Goal: Transaction & Acquisition: Purchase product/service

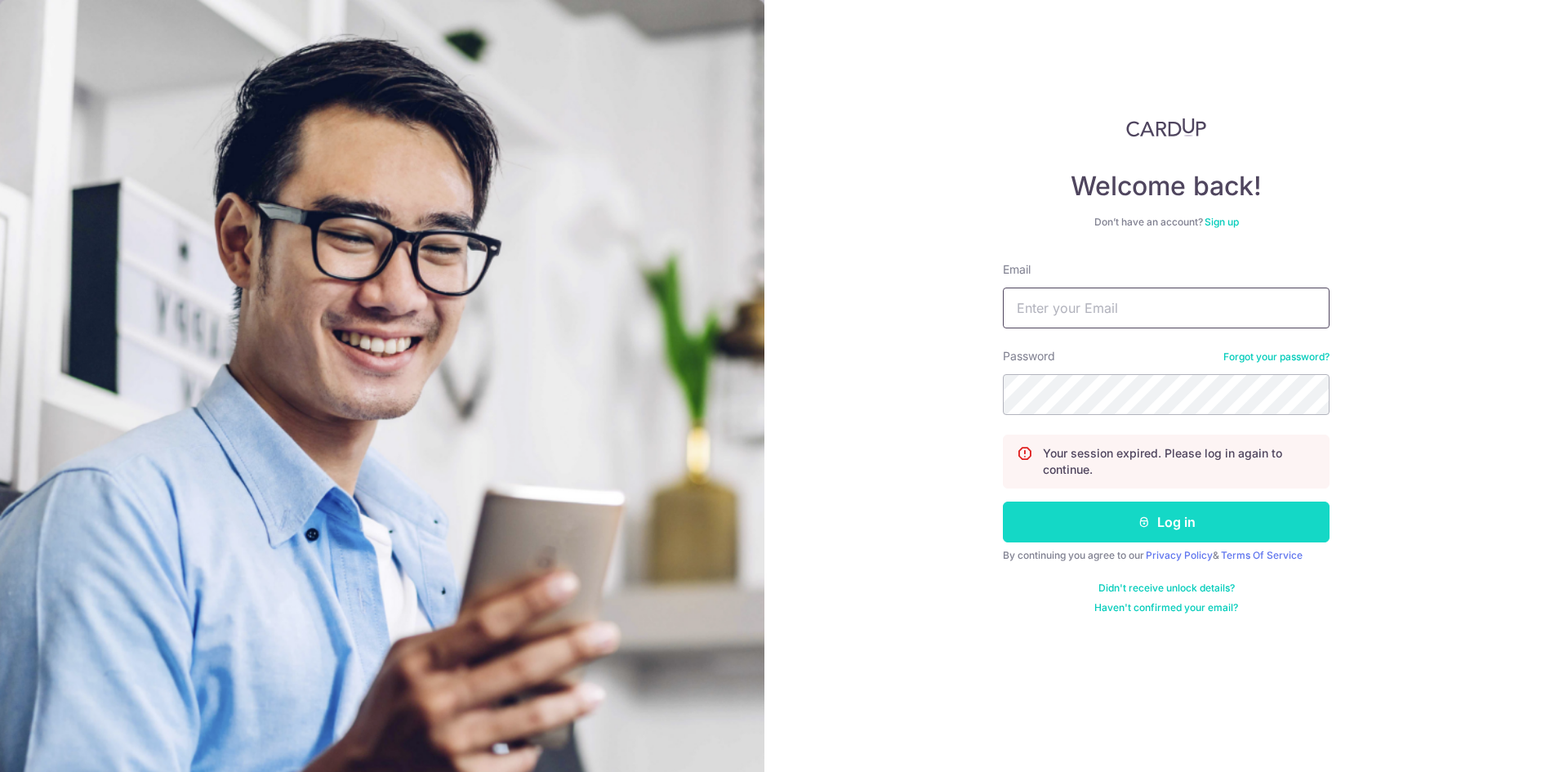
type input "[EMAIL_ADDRESS][DOMAIN_NAME]"
click at [1096, 523] on button "Log in" at bounding box center [1166, 522] width 327 height 41
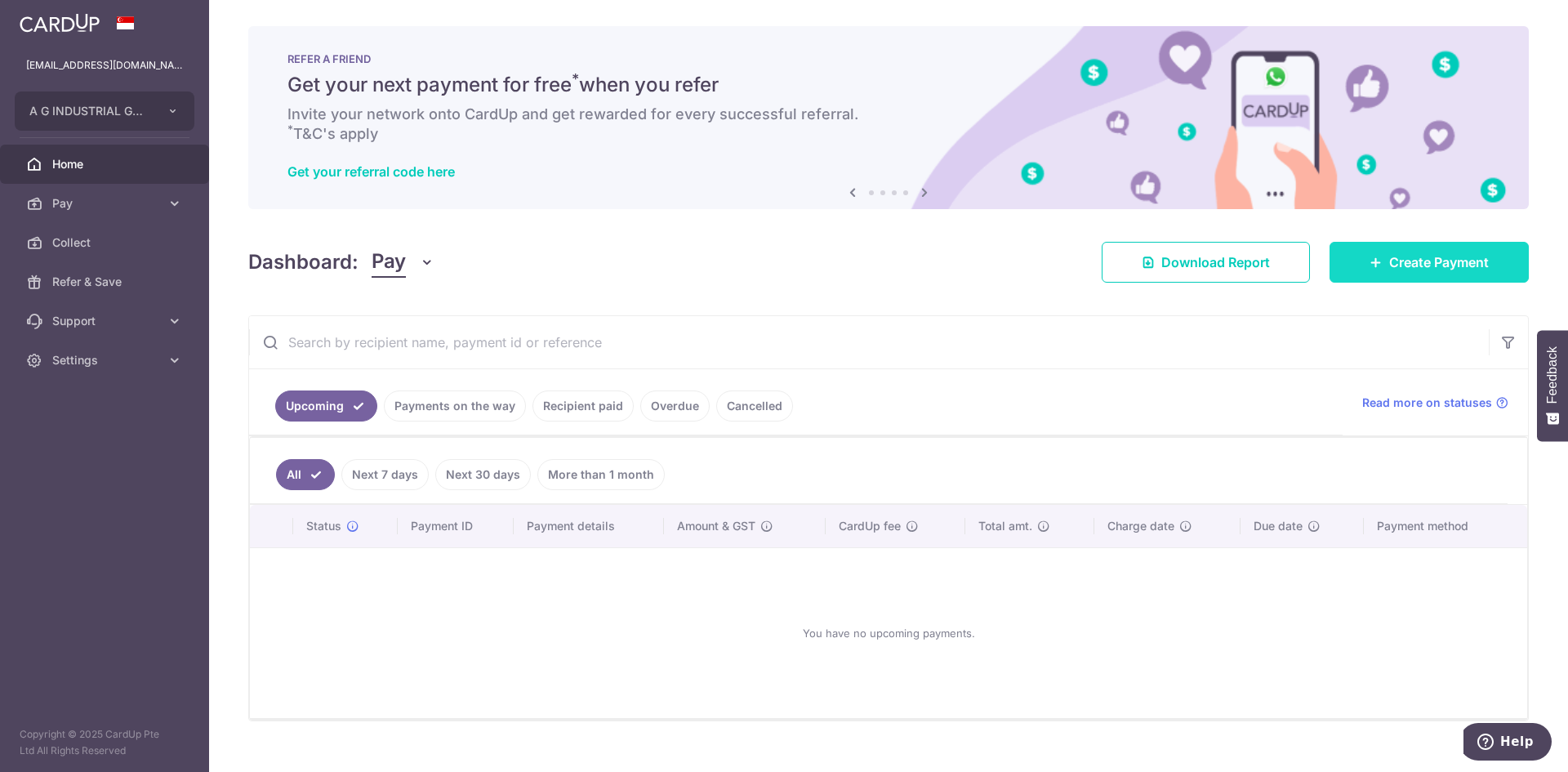
click at [1390, 252] on span "Create Payment" at bounding box center [1440, 262] width 100 height 20
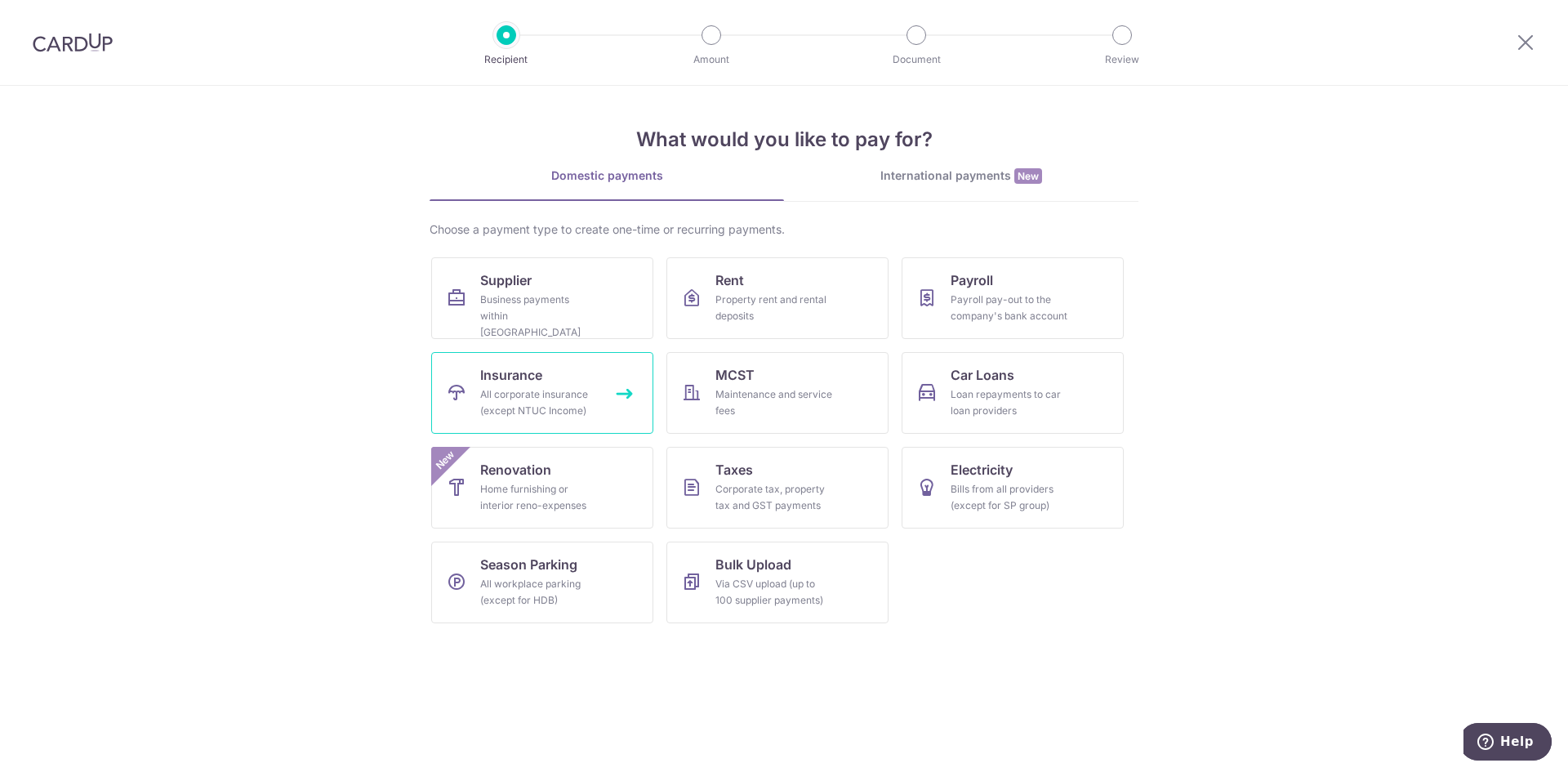
click at [503, 403] on div "All corporate insurance (except NTUC Income)" at bounding box center [539, 402] width 118 height 32
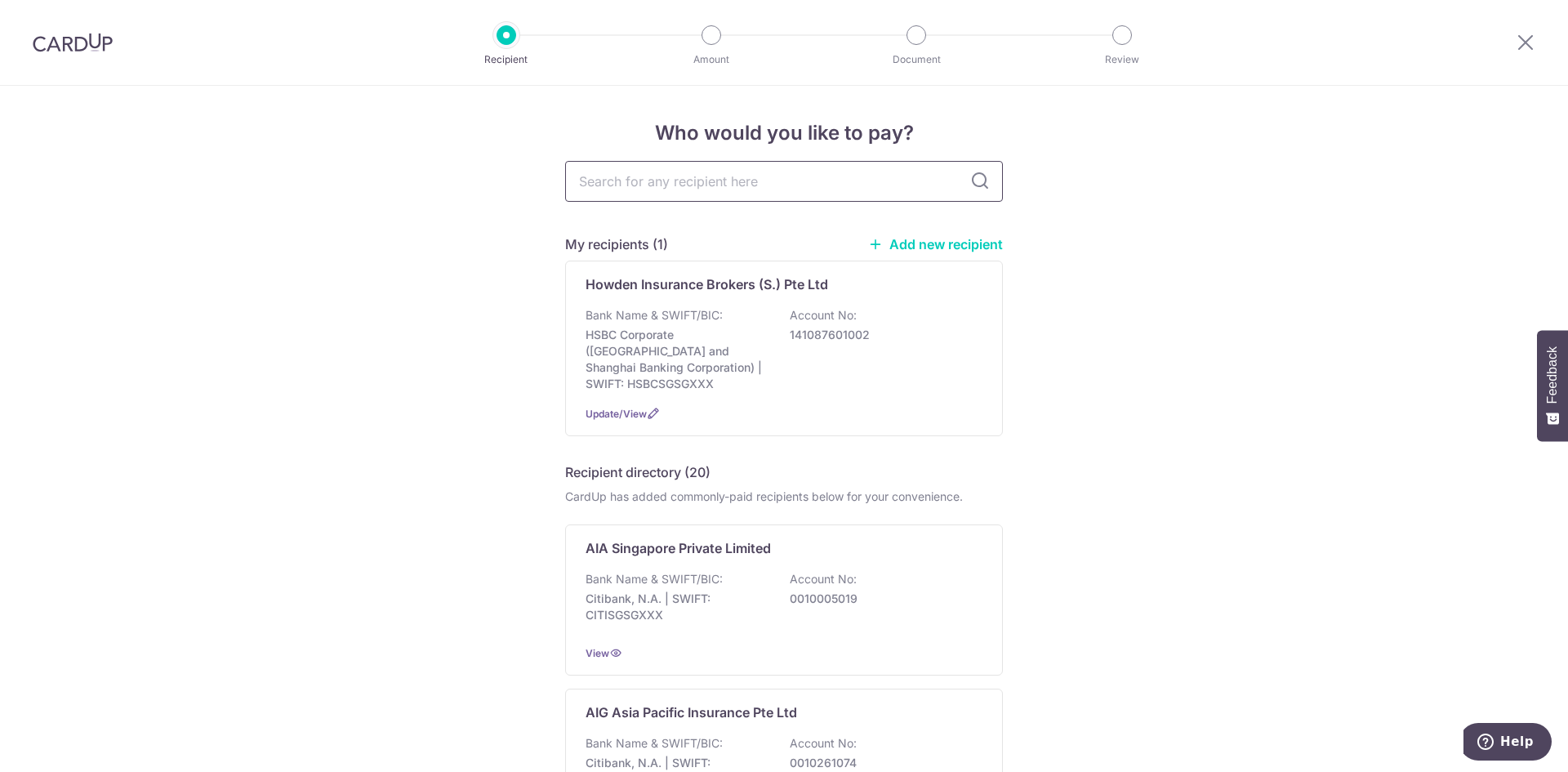
click at [725, 183] on input "text" at bounding box center [784, 181] width 437 height 41
click at [944, 244] on link "Add new recipient" at bounding box center [935, 244] width 134 height 17
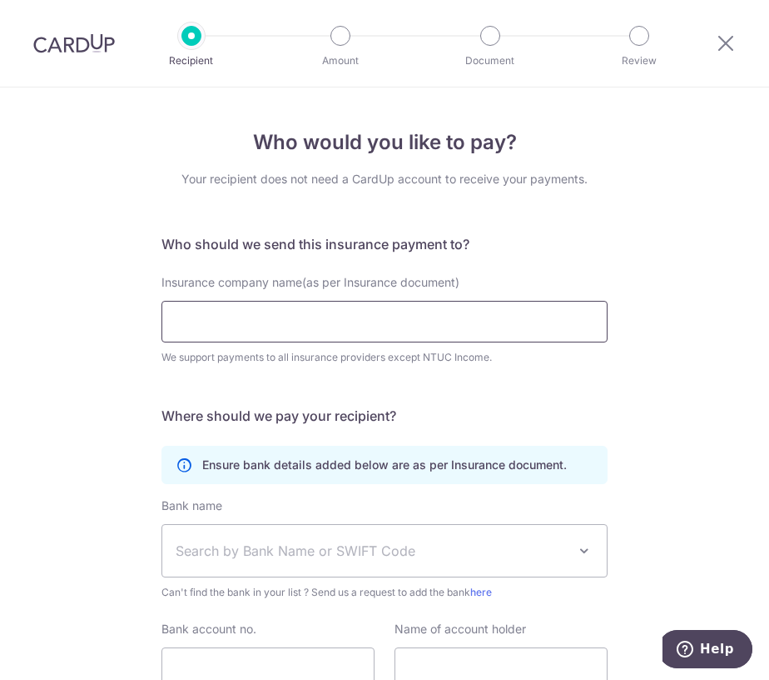
click at [311, 326] on input "Insurance company name(as per Insurance document)" at bounding box center [385, 322] width 446 height 42
type input "AIA Singapore Private Limited"
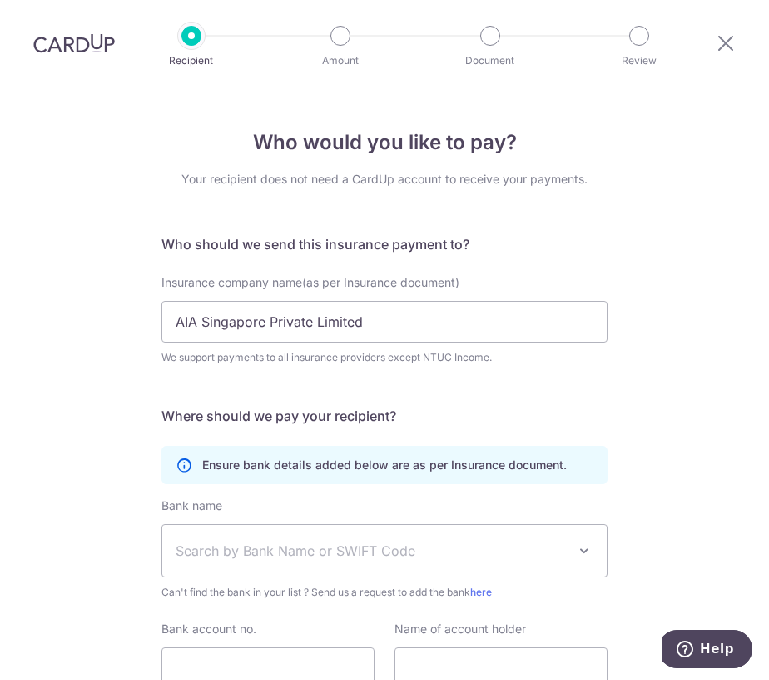
click at [331, 550] on span "Search by Bank Name or SWIFT Code" at bounding box center [371, 550] width 391 height 20
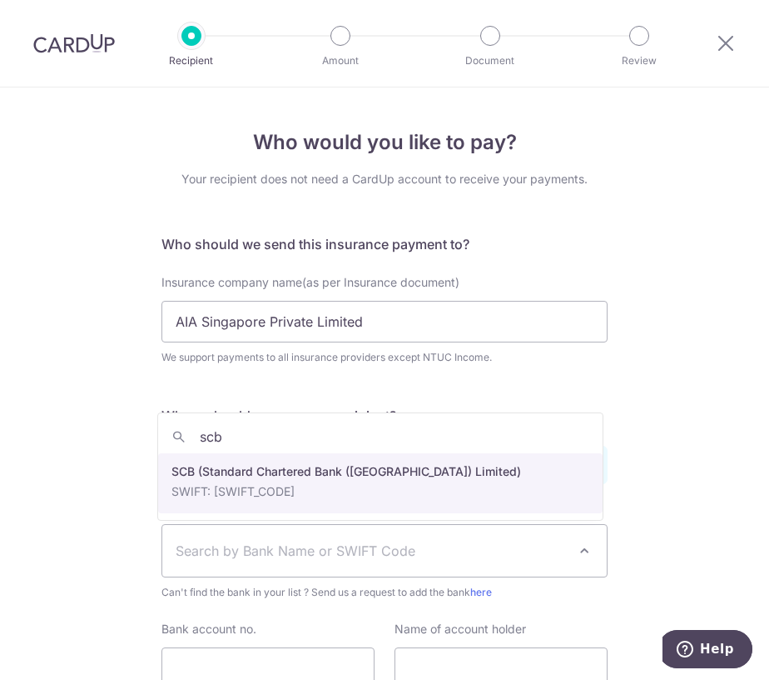
type input "scb"
select select "14"
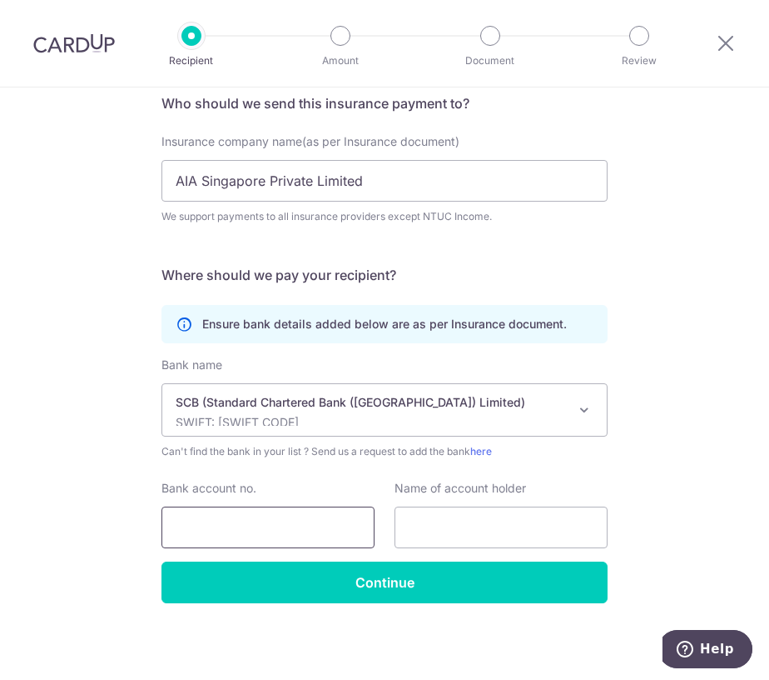
scroll to position [142, 0]
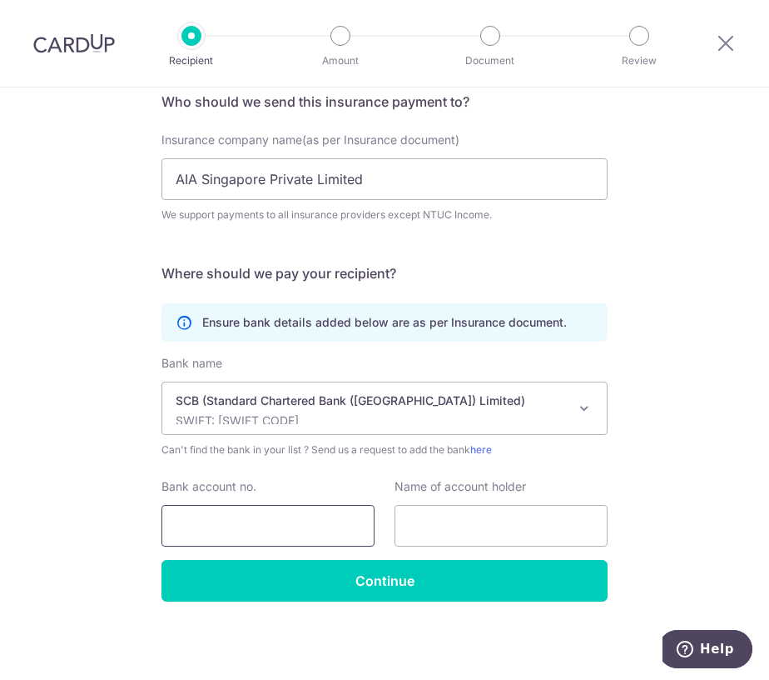
click at [281, 506] on input "Bank account no." at bounding box center [268, 526] width 213 height 42
type input "0102287732"
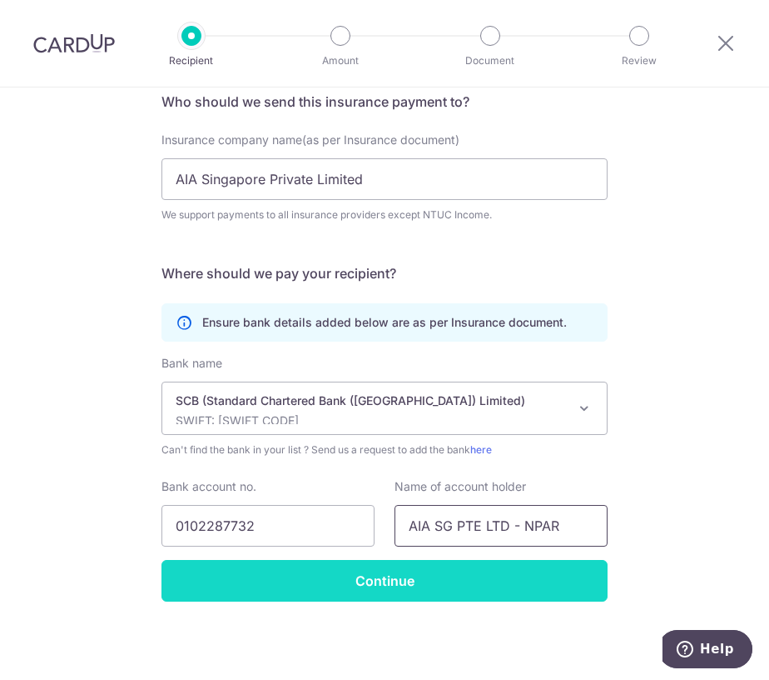
type input "AIA SG PTE LTD - NPAR"
click at [545, 594] on input "Continue" at bounding box center [385, 581] width 446 height 42
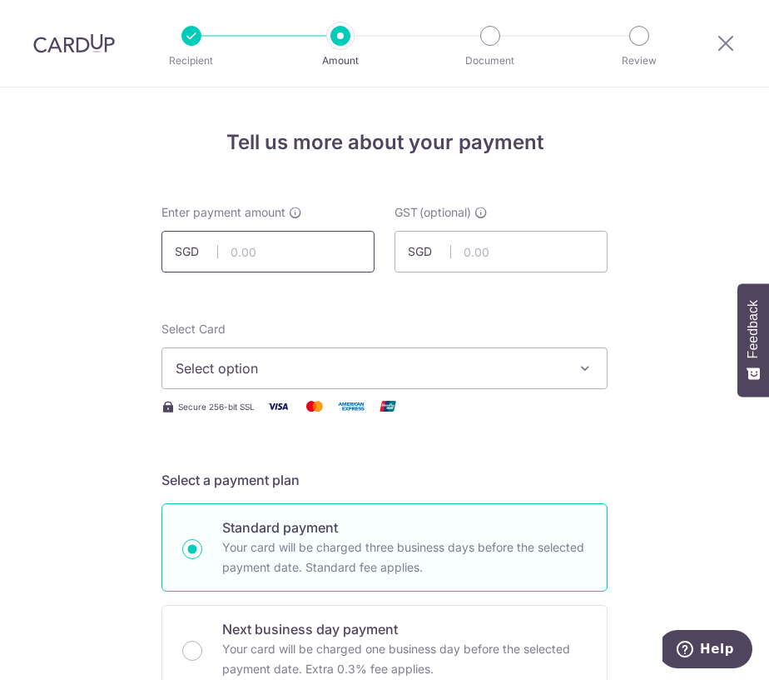
click at [256, 243] on input "text" at bounding box center [268, 252] width 213 height 42
type input "12,872.36"
click at [447, 351] on button "Select option" at bounding box center [385, 368] width 446 height 42
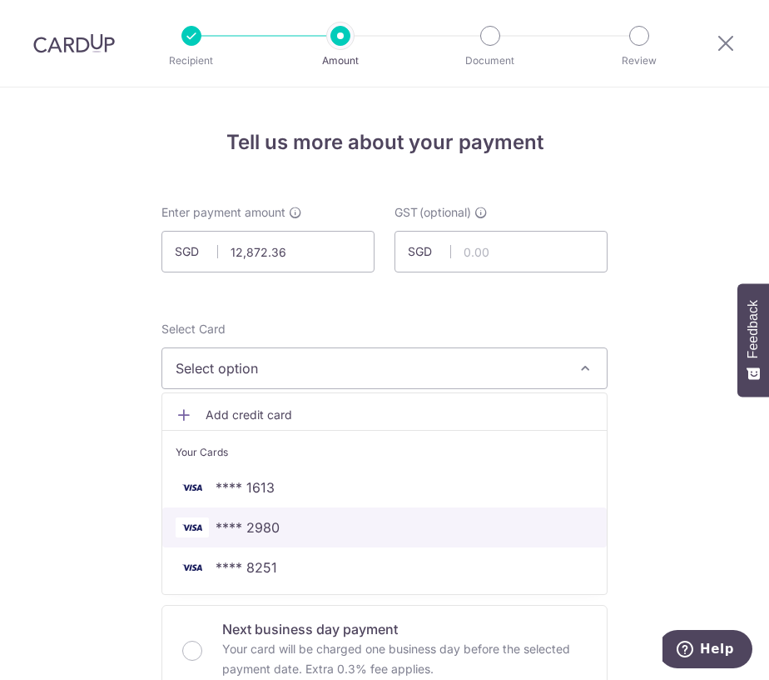
click at [417, 535] on span "**** 2980" at bounding box center [385, 527] width 418 height 20
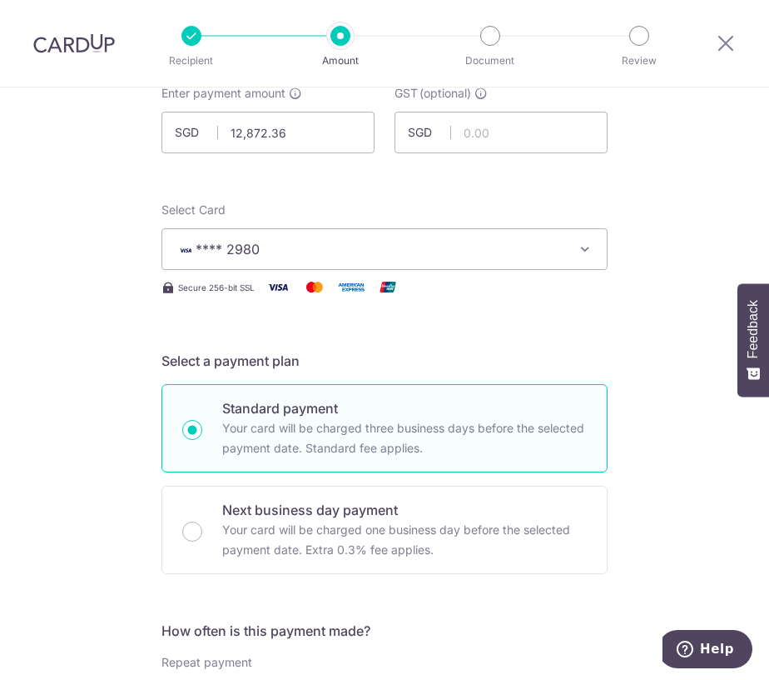
scroll to position [416, 0]
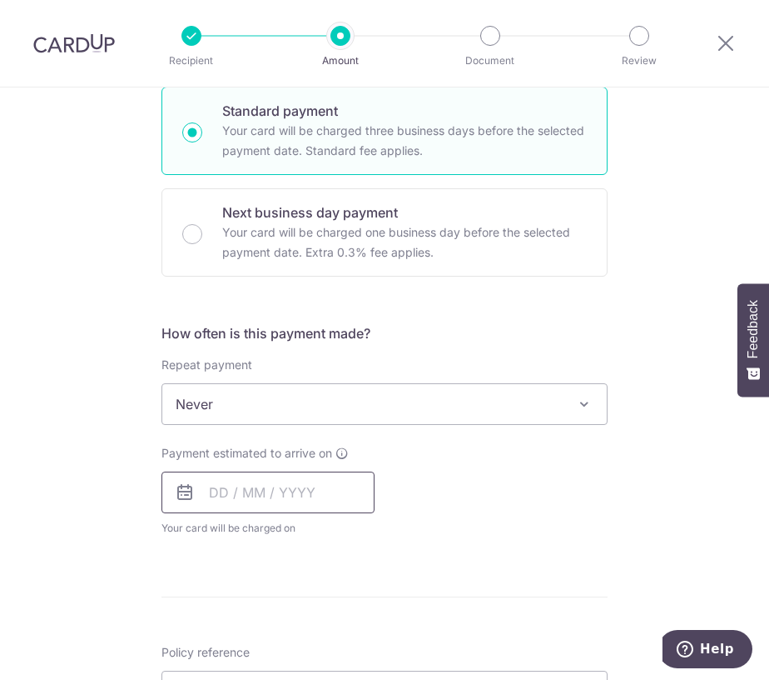
click at [214, 490] on input "text" at bounding box center [268, 492] width 213 height 42
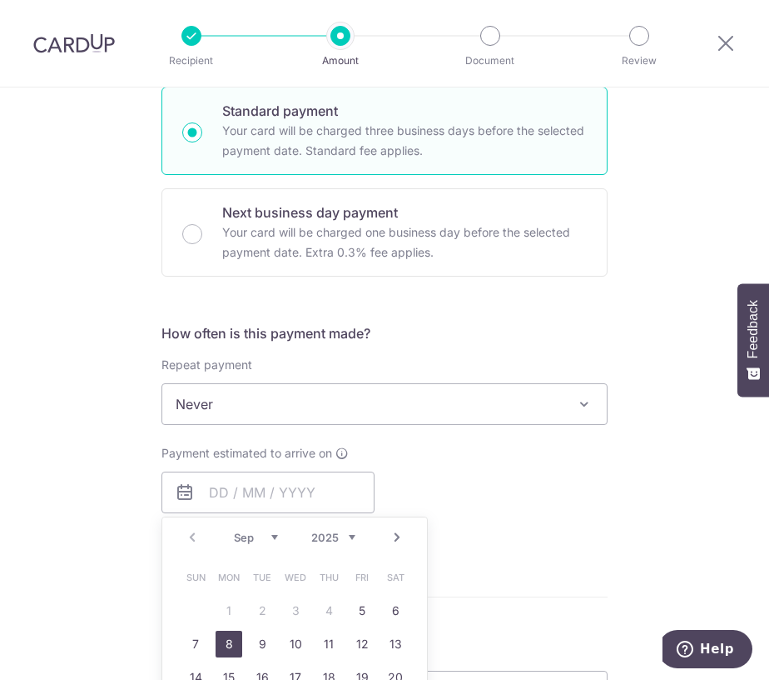
click at [237, 642] on link "8" at bounding box center [229, 643] width 27 height 27
type input "[DATE]"
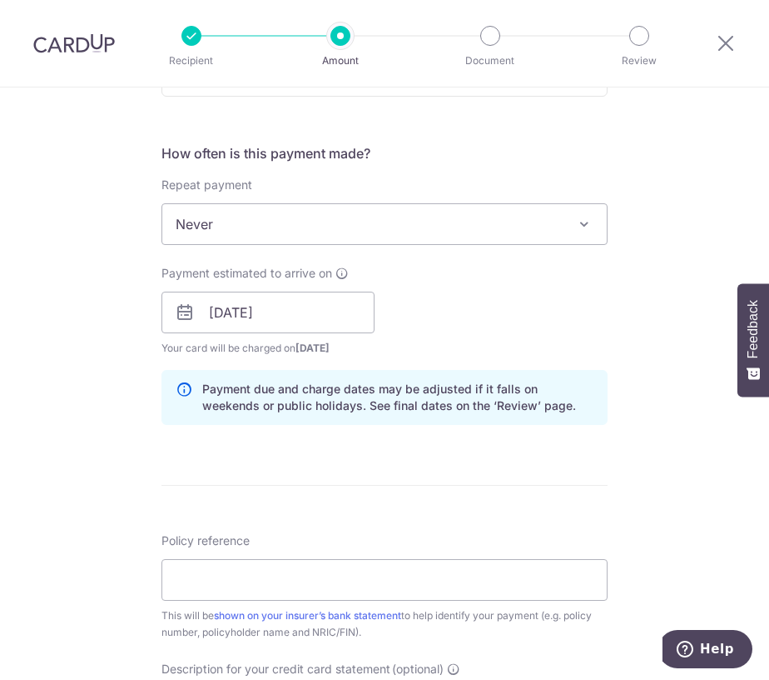
scroll to position [750, 0]
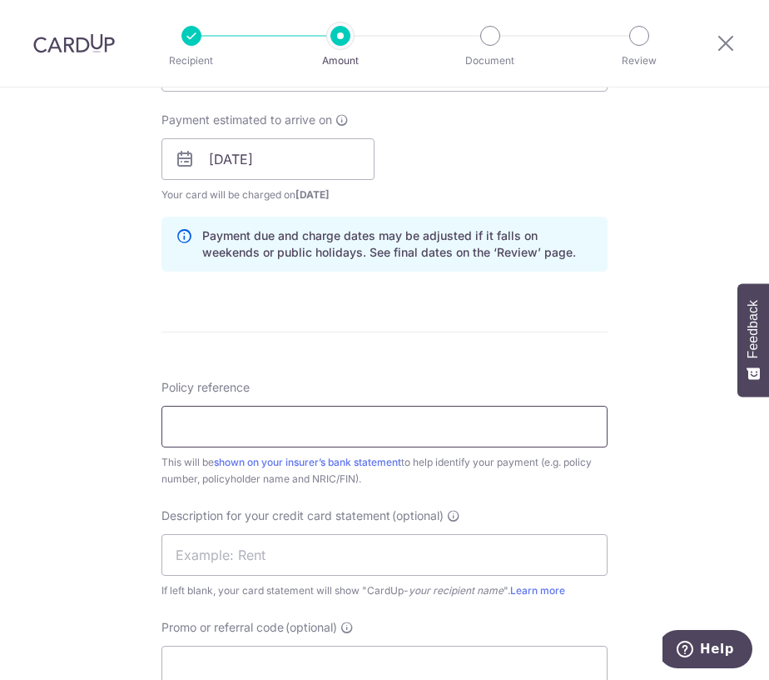
click at [388, 425] on input "Policy reference" at bounding box center [385, 427] width 446 height 42
type input "a"
type input "64847-100"
click at [287, 551] on input "text" at bounding box center [385, 555] width 446 height 42
type input "AIA 64847"
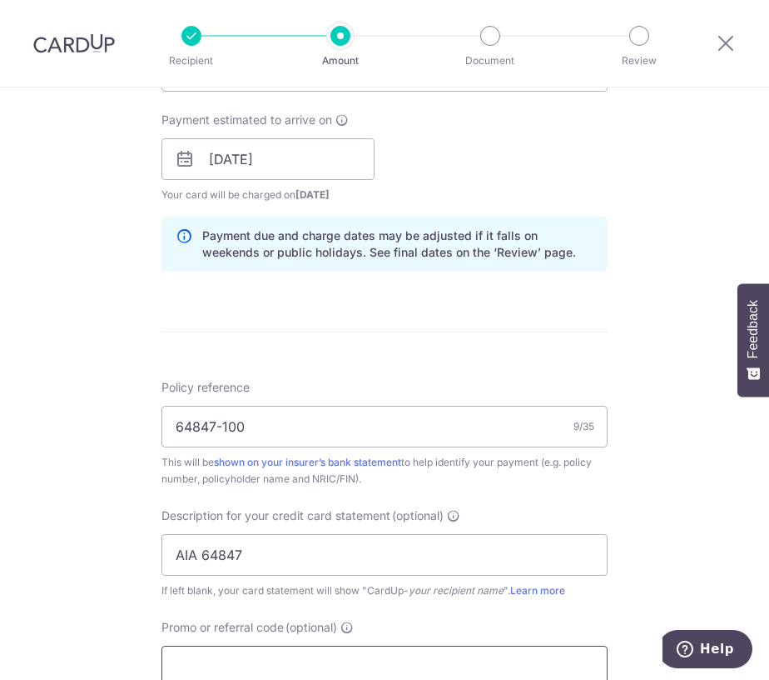
click at [264, 657] on input "Promo or referral code (optional)" at bounding box center [385, 666] width 446 height 42
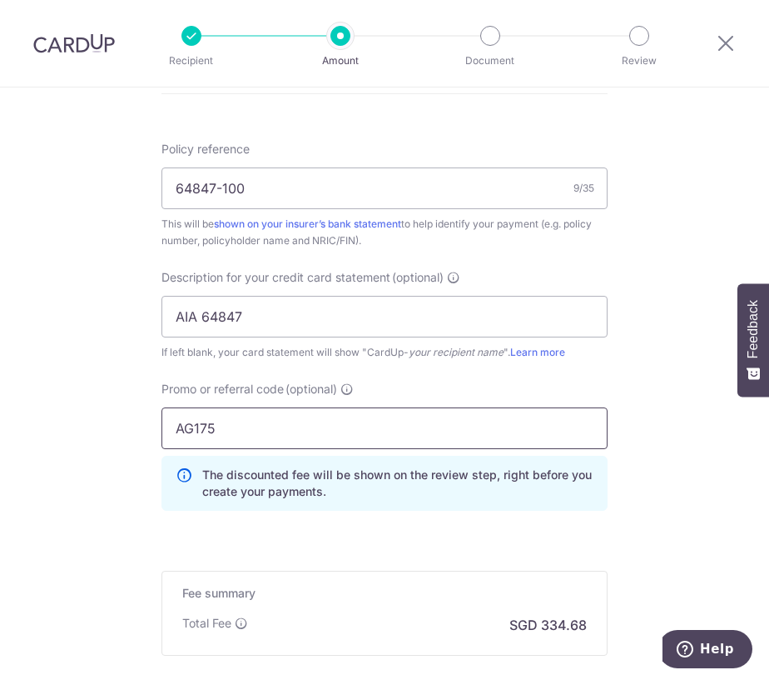
scroll to position [1083, 0]
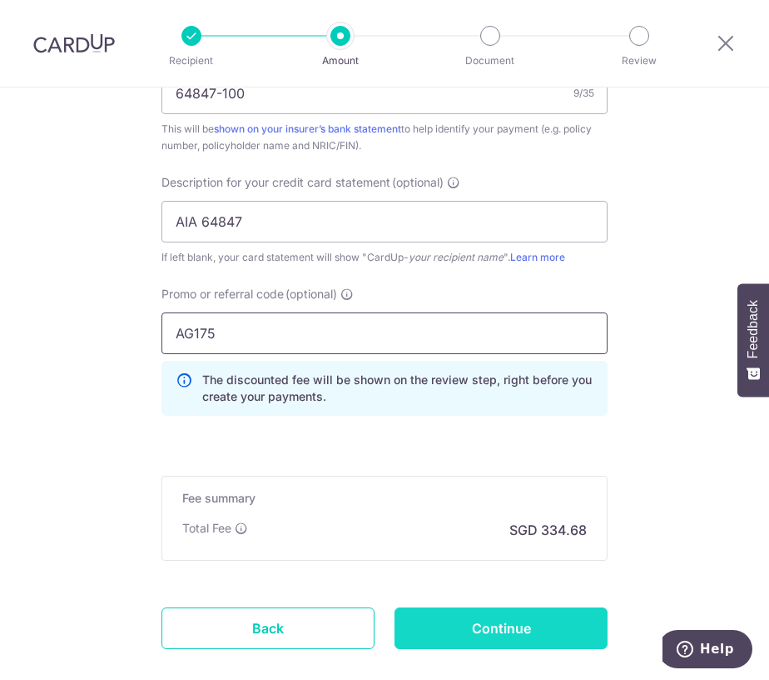
type input "AG175"
click at [532, 631] on input "Continue" at bounding box center [501, 628] width 213 height 42
type input "Create Schedule"
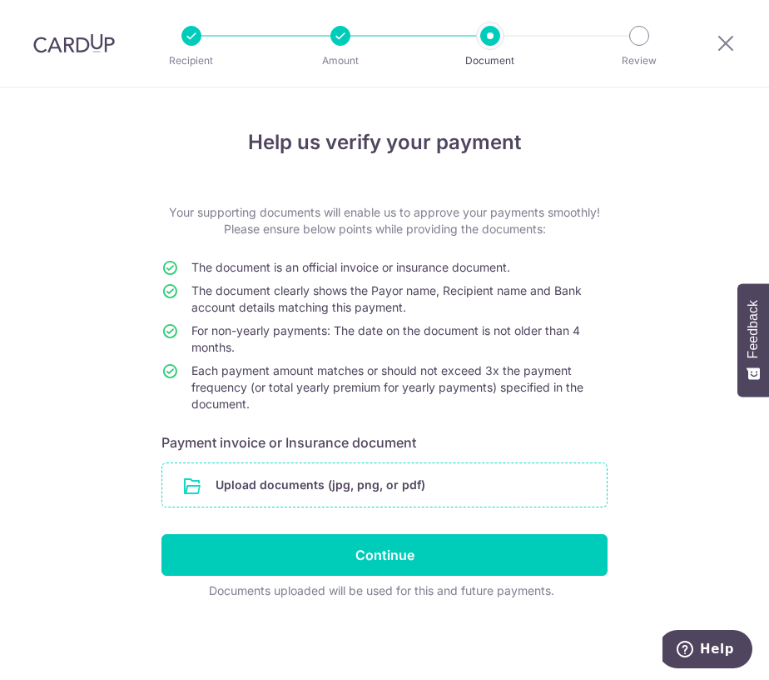
click at [328, 473] on input "file" at bounding box center [384, 484] width 445 height 43
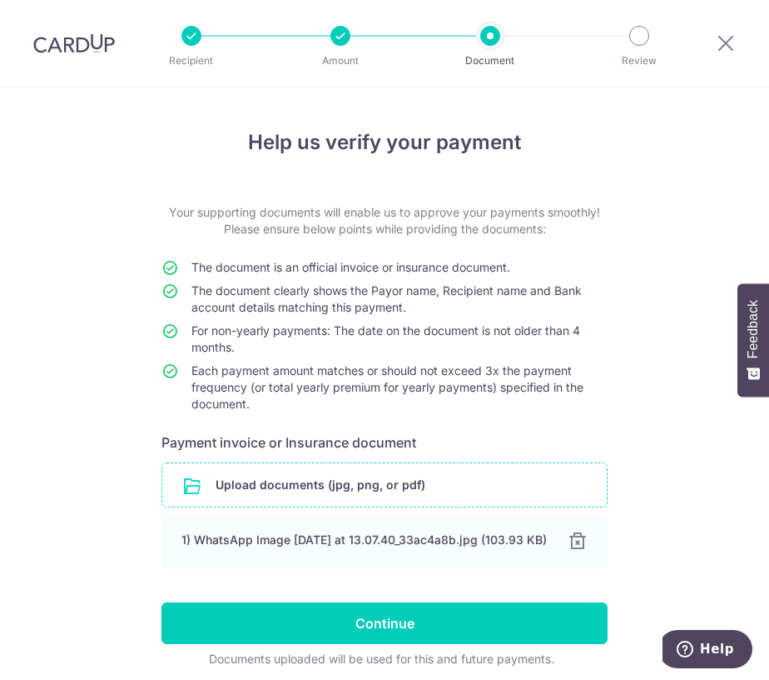
click at [306, 489] on input "file" at bounding box center [384, 484] width 445 height 43
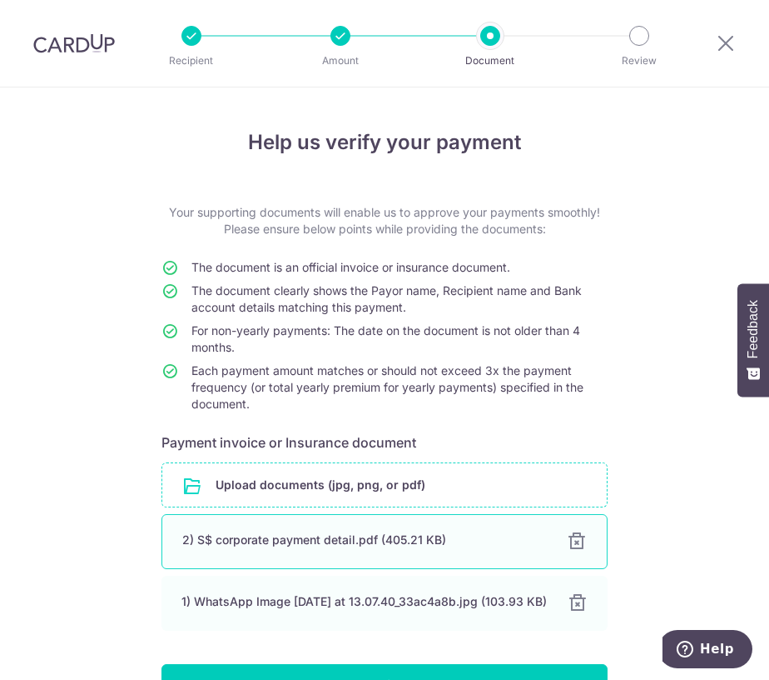
scroll to position [136, 0]
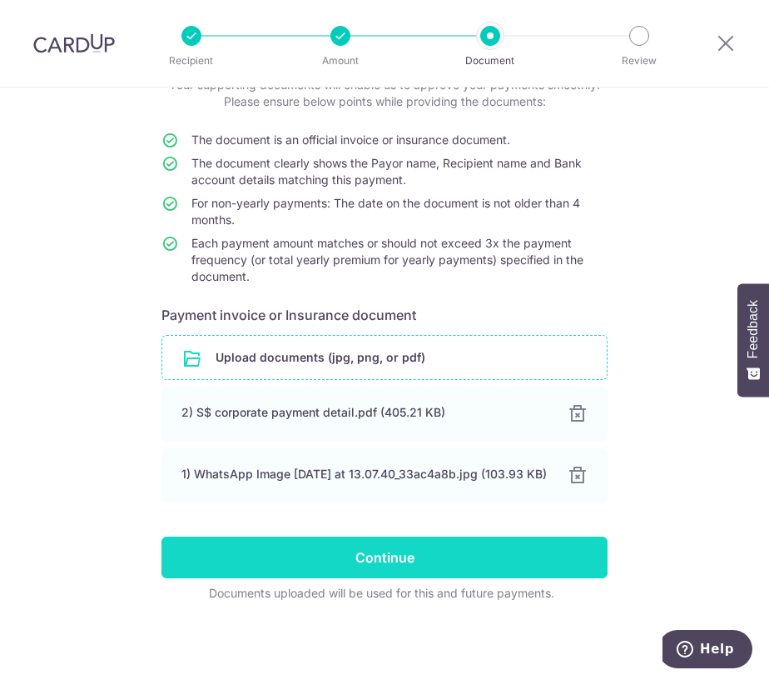
click at [409, 567] on input "Continue" at bounding box center [385, 557] width 446 height 42
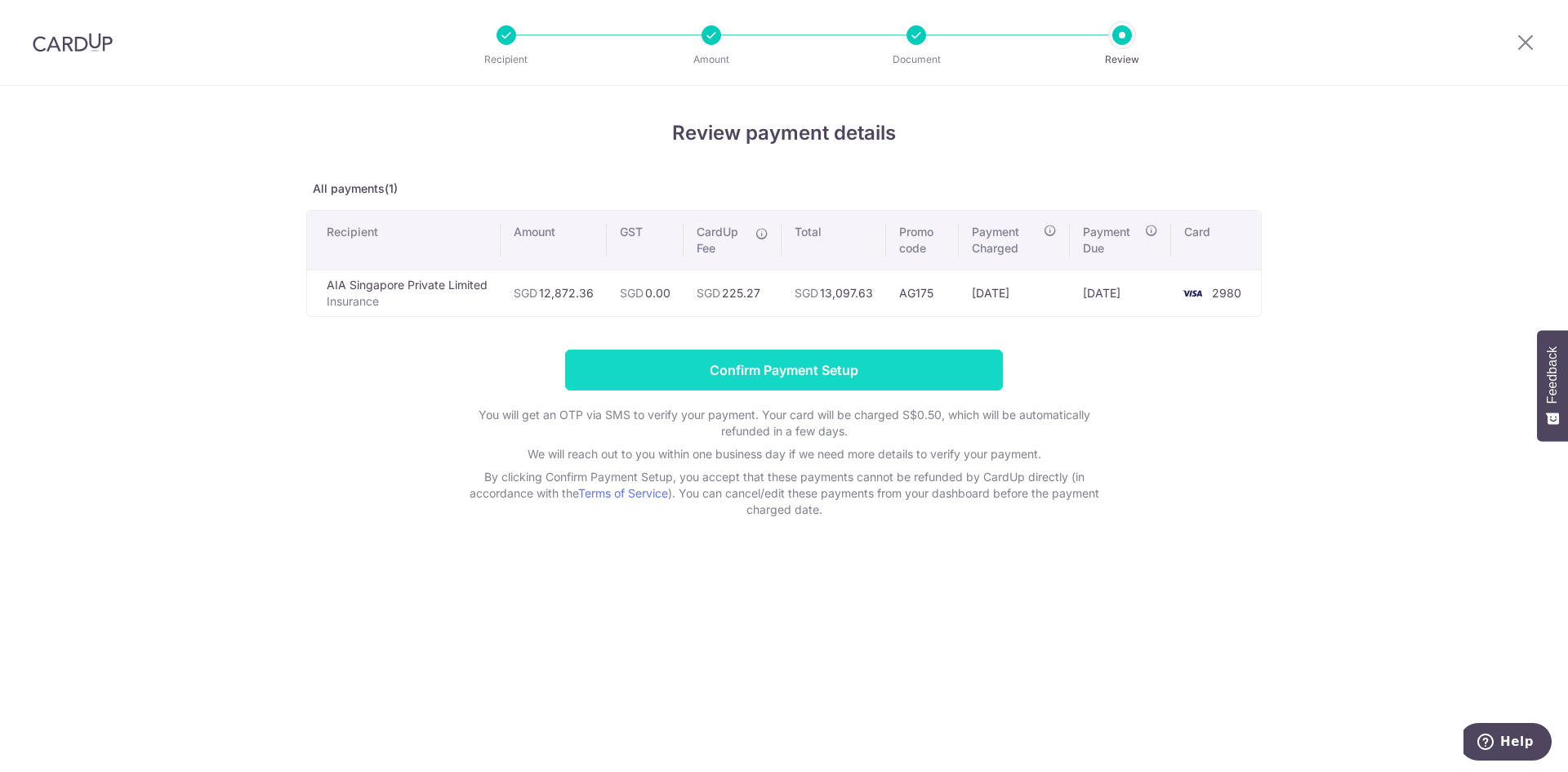
click at [740, 369] on input "Confirm Payment Setup" at bounding box center [784, 370] width 437 height 41
